Goal: Find specific page/section: Find specific page/section

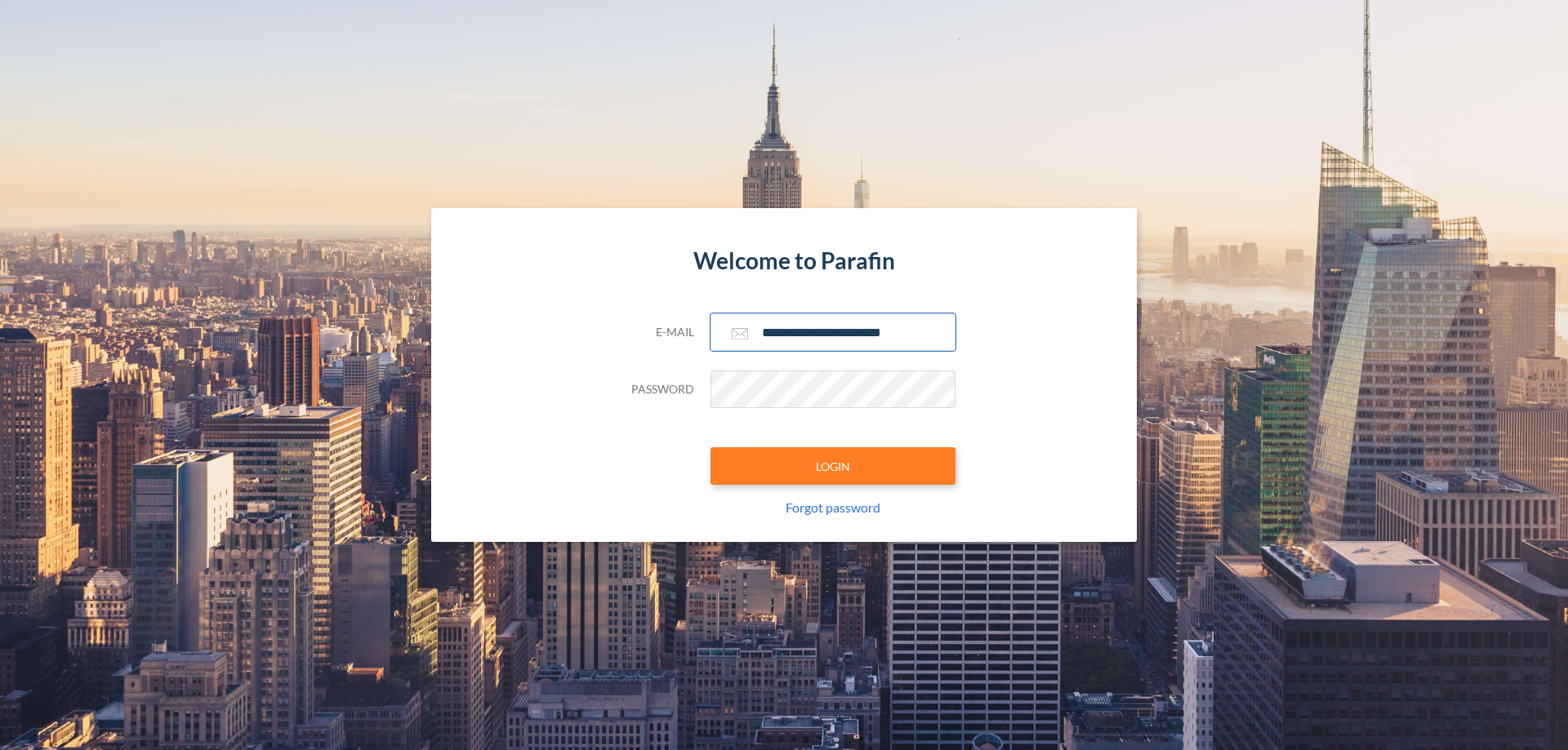
type input "**********"
click at [834, 467] on button "LOGIN" at bounding box center [833, 467] width 245 height 38
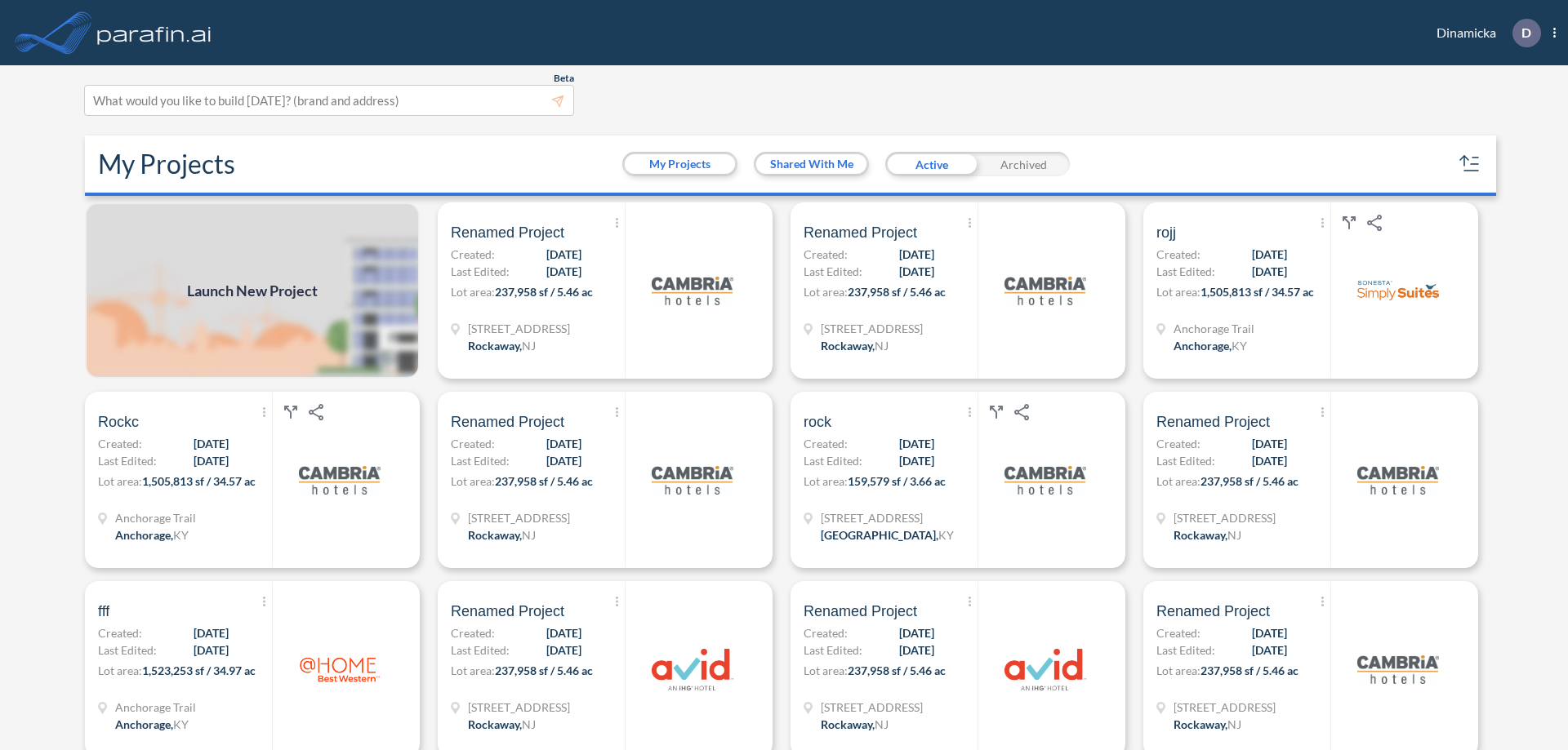
scroll to position [4, 0]
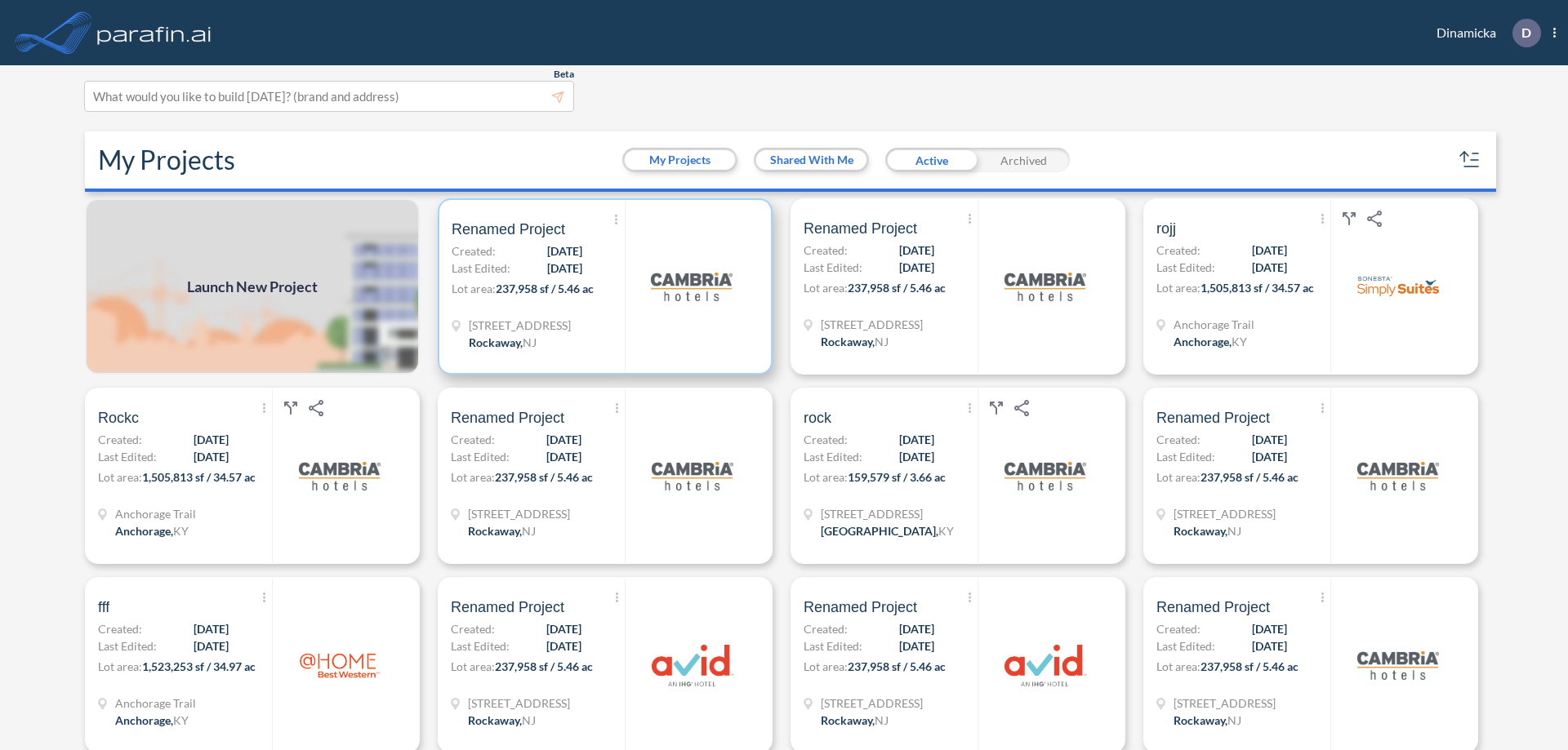
click at [602, 286] on p "Lot area: 237,958 sf / 5.46 ac" at bounding box center [538, 292] width 173 height 24
